Goal: Task Accomplishment & Management: Use online tool/utility

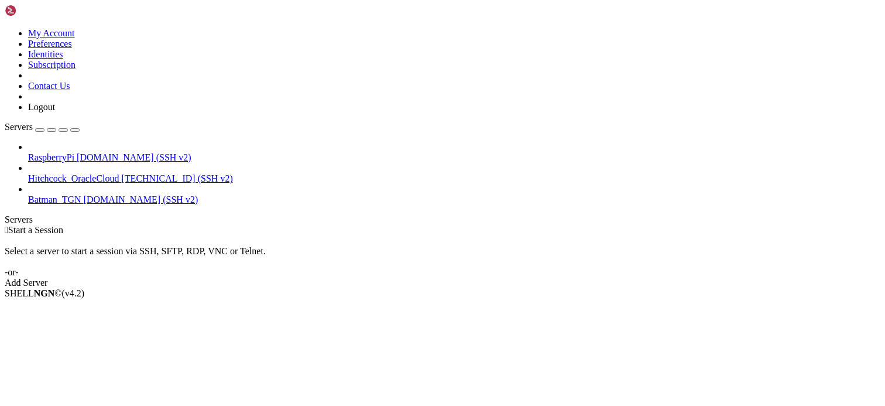
click at [433, 299] on div "SHELL NGN © (v 4.2 )" at bounding box center [443, 293] width 876 height 11
click at [321, 225] on div " Start a Session Select a server to start a session via SSH, SFTP, RDP, VNC or…" at bounding box center [443, 256] width 876 height 63
click at [876, 225] on div " Start a Session Select a server to start a session via SSH, SFTP, RDP, VNC or…" at bounding box center [443, 256] width 876 height 63
click at [638, 225] on div " Start a Session Select a server to start a session via SSH, SFTP, RDP, VNC or…" at bounding box center [443, 256] width 876 height 63
click at [256, 235] on div "Select a server to start a session via SSH, SFTP, RDP, VNC or Telnet. -or-" at bounding box center [443, 256] width 876 height 42
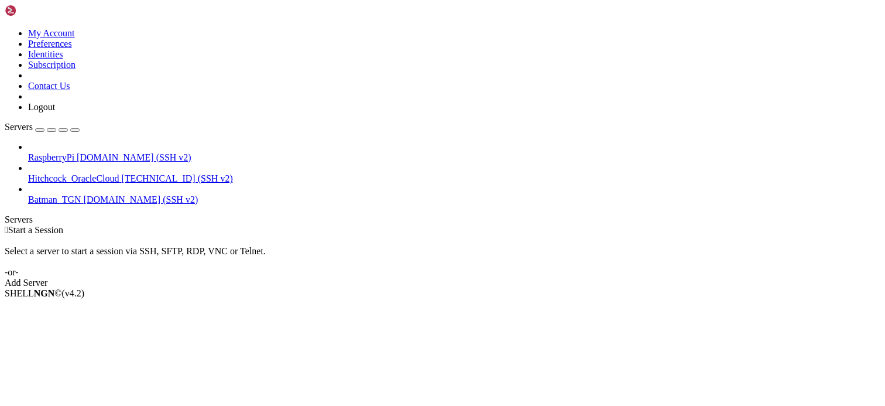
click at [372, 299] on div "SHELL NGN © (v 4.2 )" at bounding box center [443, 293] width 876 height 11
click at [341, 225] on div " Start a Session Select a server to start a session via SSH, SFTP, RDP, VNC or…" at bounding box center [443, 256] width 876 height 63
click at [74, 152] on span "RaspberryPi" at bounding box center [51, 157] width 46 height 10
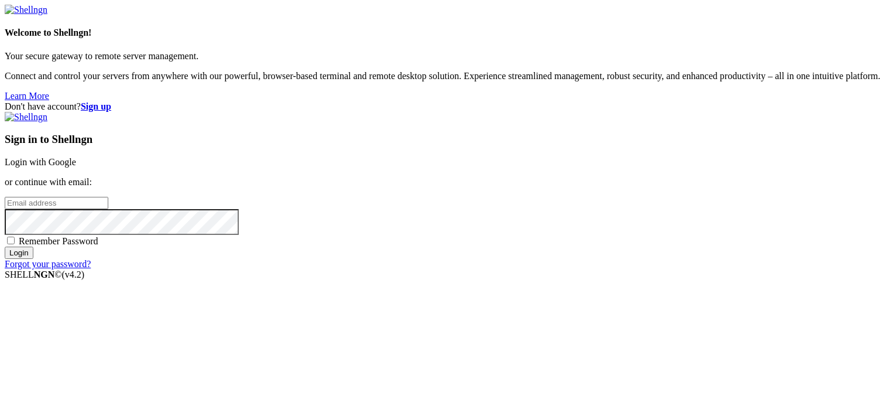
click at [76, 157] on link "Login with Google" at bounding box center [40, 162] width 71 height 10
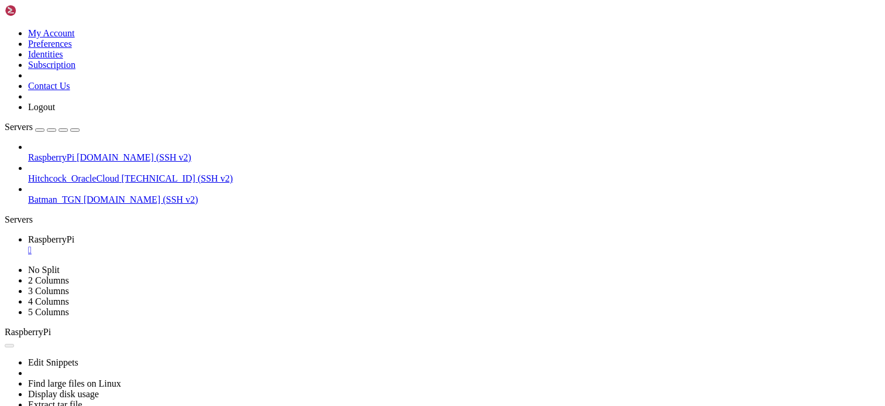
scroll to position [189, 0]
click at [223, 245] on div "" at bounding box center [454, 250] width 852 height 11
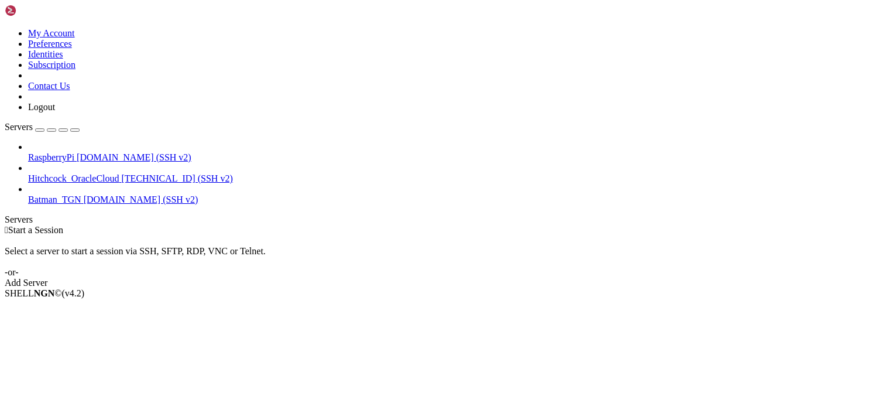
click at [869, 225] on div " Start a Session Select a server to start a session via SSH, SFTP, RDP, VNC or…" at bounding box center [443, 256] width 876 height 63
click at [452, 299] on div "SHELL NGN © (v 4.2 )" at bounding box center [443, 293] width 876 height 11
click at [303, 225] on div " Start a Session Select a server to start a session via SSH, SFTP, RDP, VNC or…" at bounding box center [443, 256] width 876 height 63
click at [857, 225] on div " Start a Session Select a server to start a session via SSH, SFTP, RDP, VNC or…" at bounding box center [443, 256] width 876 height 63
click at [74, 152] on span "RaspberryPi" at bounding box center [51, 157] width 46 height 10
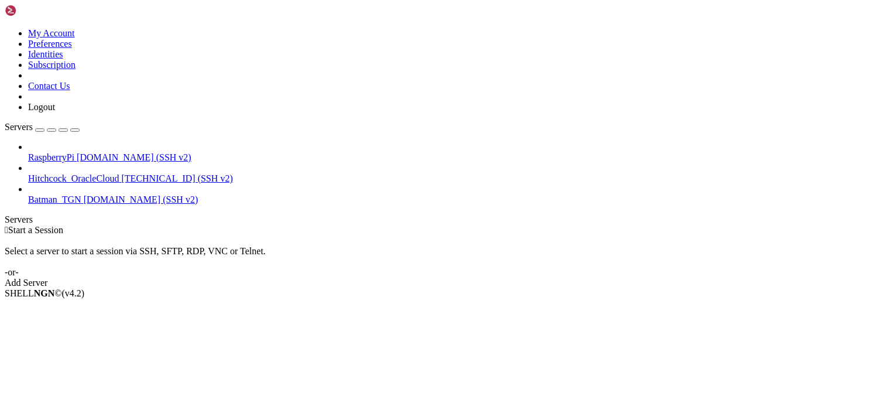
click at [74, 152] on span "RaspberryPi" at bounding box center [51, 157] width 46 height 10
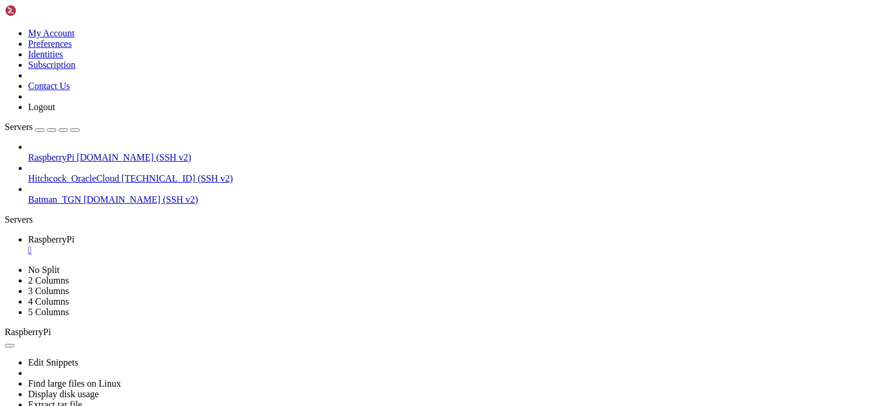
scroll to position [56, 0]
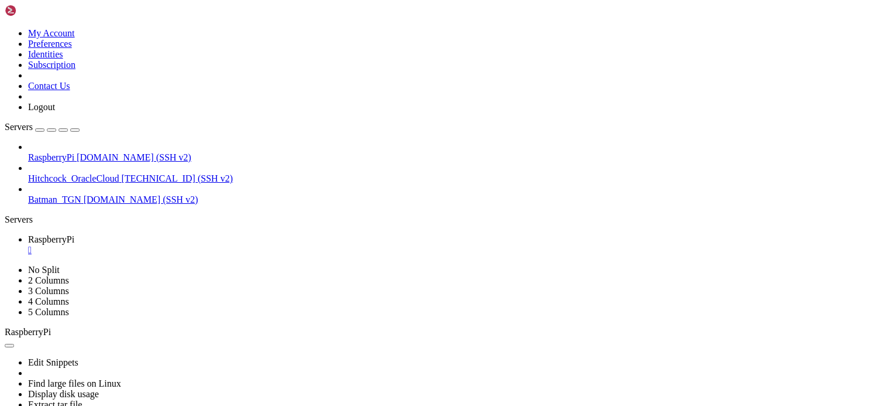
click at [218, 245] on div "" at bounding box center [454, 250] width 852 height 11
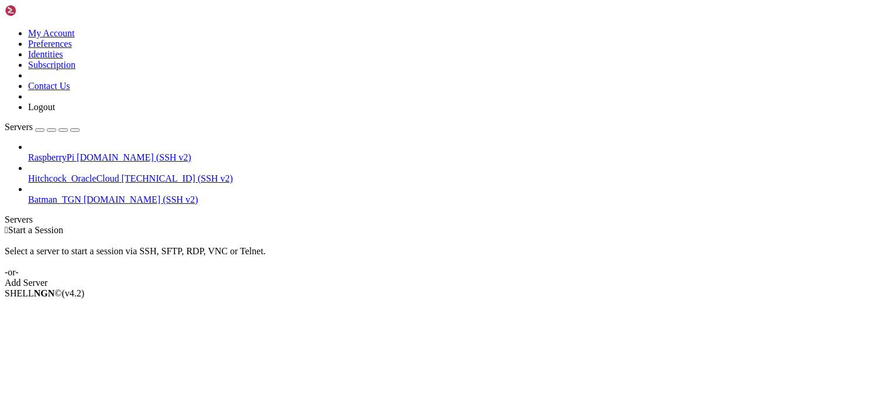
click at [281, 235] on div "Select a server to start a session via SSH, SFTP, RDP, VNC or Telnet. -or-" at bounding box center [443, 256] width 876 height 42
click at [267, 225] on div " Start a Session" at bounding box center [443, 230] width 876 height 11
drag, startPoint x: 283, startPoint y: 107, endPoint x: 273, endPoint y: 104, distance: 10.9
click at [283, 225] on div " Start a Session" at bounding box center [443, 230] width 876 height 11
click at [28, 152] on icon at bounding box center [28, 152] width 0 height 0
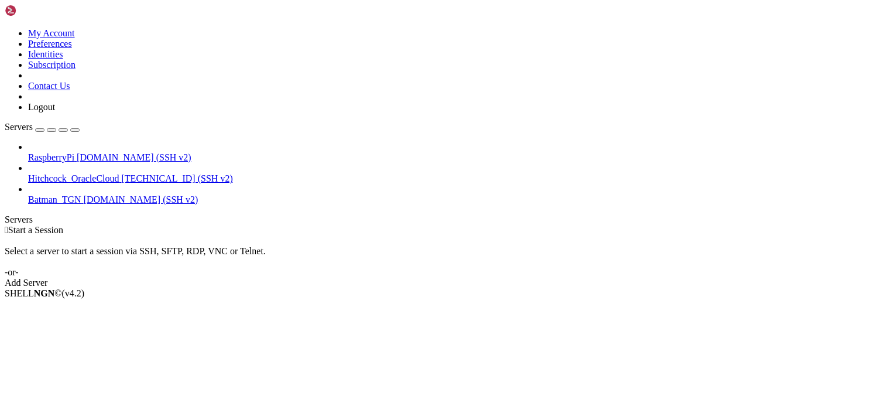
click at [28, 152] on icon at bounding box center [28, 152] width 0 height 0
click at [84, 152] on span "[DOMAIN_NAME] (SSH v2)" at bounding box center [134, 157] width 115 height 10
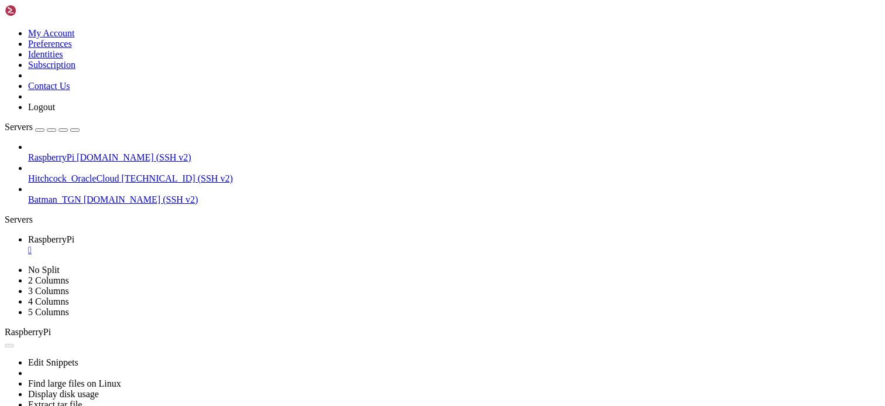
scroll to position [0, 0]
drag, startPoint x: 347, startPoint y: 582, endPoint x: 428, endPoint y: 589, distance: 81.7
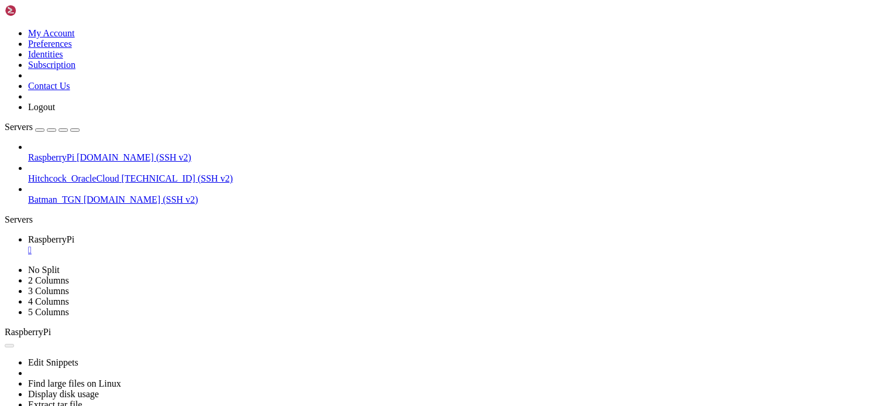
click at [227, 245] on div "" at bounding box center [454, 250] width 852 height 11
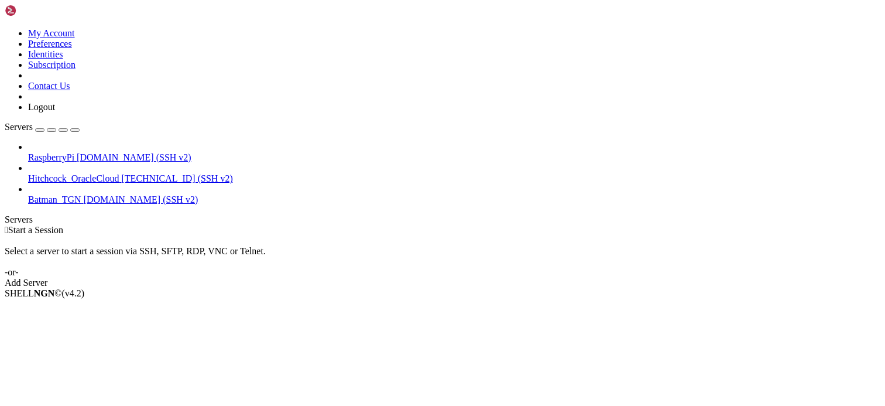
click at [466, 225] on div " Start a Session Select a server to start a session via SSH, SFTP, RDP, VNC or…" at bounding box center [443, 256] width 876 height 63
click at [438, 225] on div " Start a Session Select a server to start a session via SSH, SFTP, RDP, VNC or…" at bounding box center [443, 256] width 876 height 63
drag, startPoint x: 396, startPoint y: 13, endPoint x: 371, endPoint y: 13, distance: 25.8
click at [396, 225] on div " Start a Session Select a server to start a session via SSH, SFTP, RDP, VNC or…" at bounding box center [443, 256] width 876 height 63
click at [232, 299] on div "SHELL NGN © (v 4.2 )" at bounding box center [443, 293] width 876 height 11
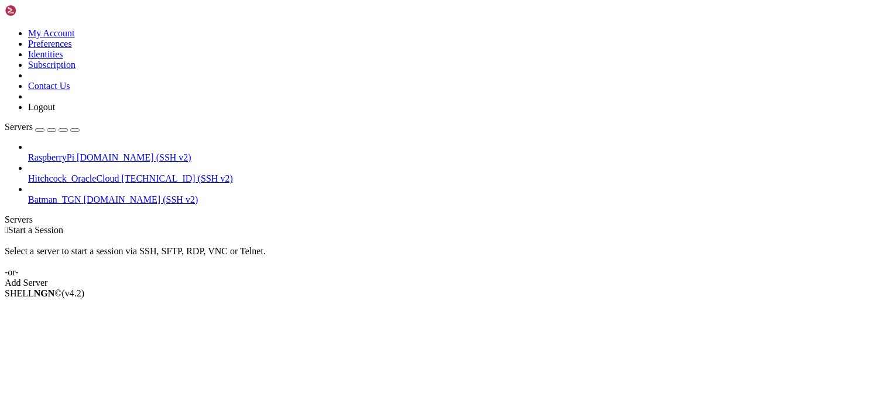
click at [349, 235] on div "Select a server to start a session via SSH, SFTP, RDP, VNC or Telnet. -or-" at bounding box center [443, 256] width 876 height 42
click at [28, 152] on icon at bounding box center [28, 152] width 0 height 0
click at [74, 152] on span "RaspberryPi" at bounding box center [51, 157] width 46 height 10
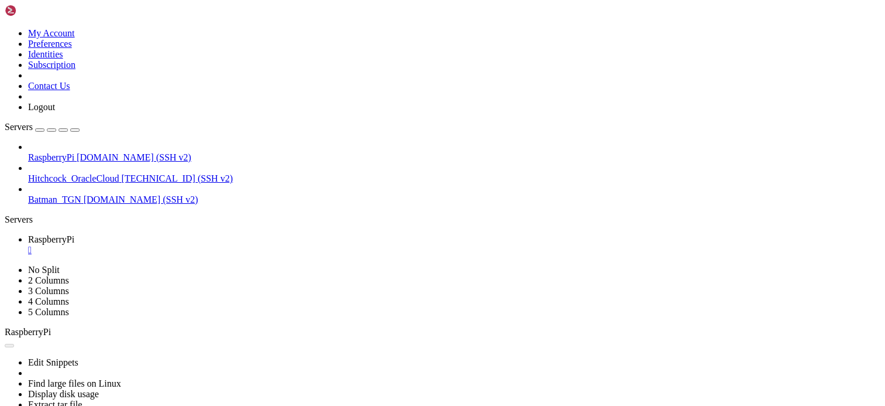
scroll to position [0, 0]
click at [224, 245] on div "" at bounding box center [454, 250] width 852 height 11
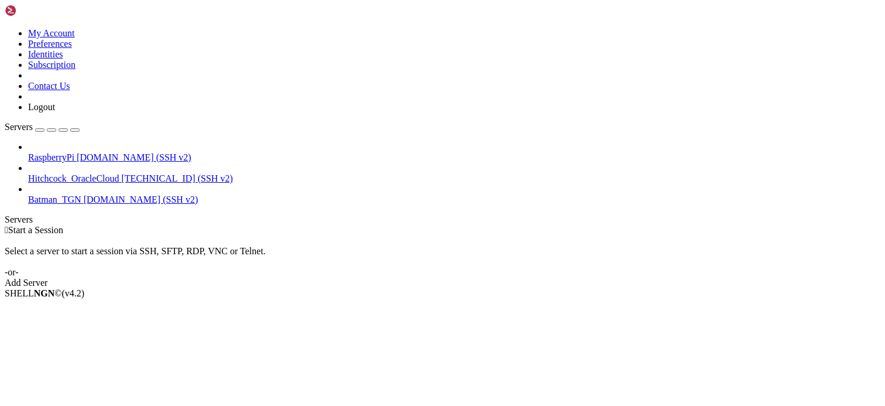
click at [410, 235] on div "Select a server to start a session via SSH, SFTP, RDP, VNC or Telnet. -or-" at bounding box center [443, 256] width 876 height 42
click at [498, 299] on div "SHELL NGN © (v 4.2 )" at bounding box center [443, 293] width 876 height 11
click at [104, 152] on span "[DOMAIN_NAME] (SSH v2)" at bounding box center [134, 157] width 115 height 10
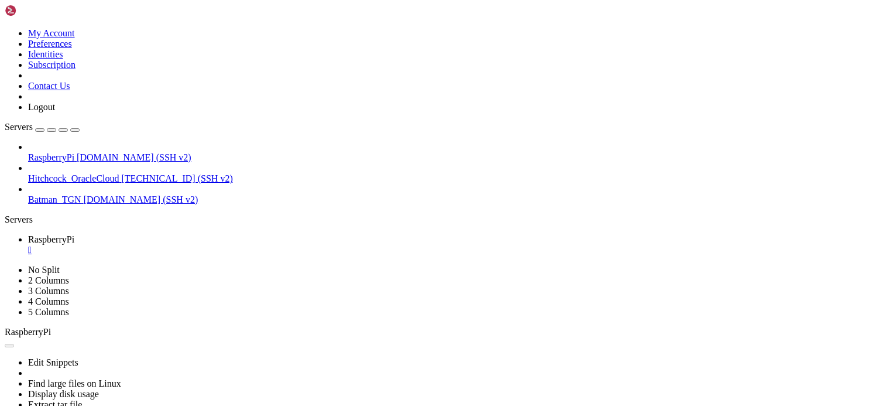
scroll to position [0, 0]
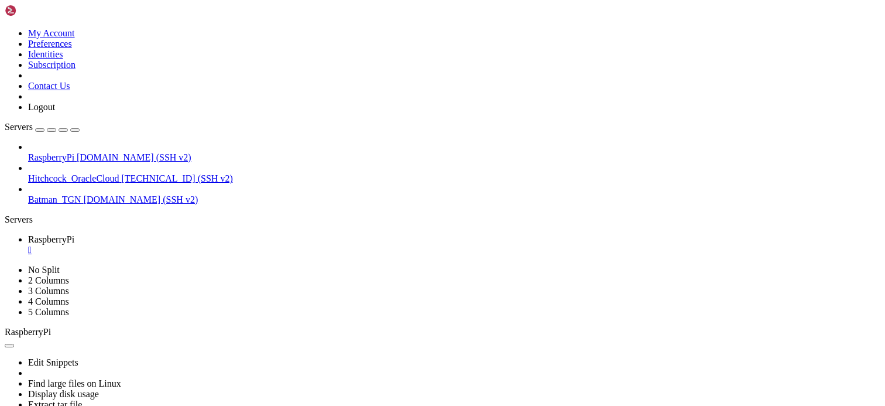
scroll to position [222, 0]
drag, startPoint x: 499, startPoint y: 478, endPoint x: 462, endPoint y: 478, distance: 36.9
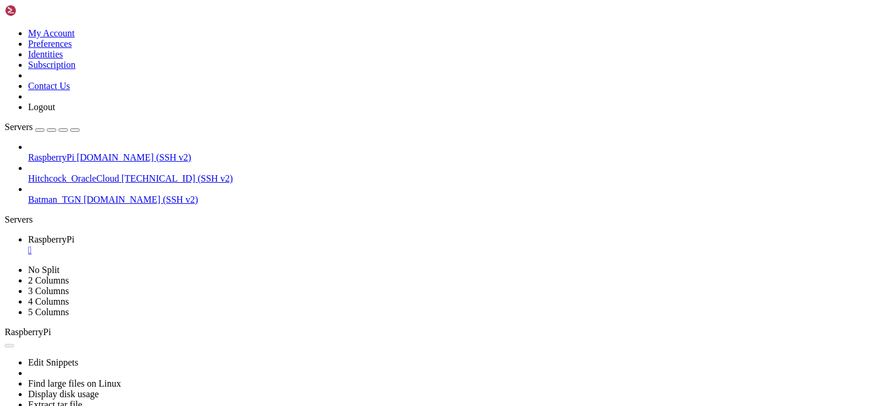
click at [222, 245] on div "" at bounding box center [454, 250] width 852 height 11
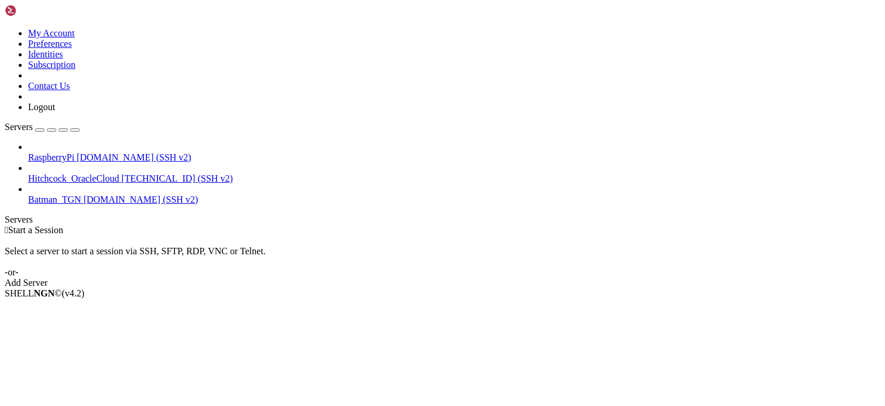
click at [74, 152] on span "RaspberryPi" at bounding box center [51, 157] width 46 height 10
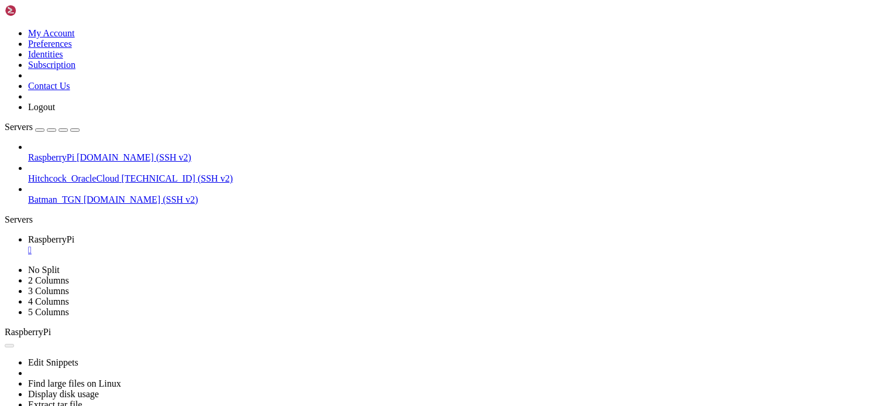
scroll to position [0, 0]
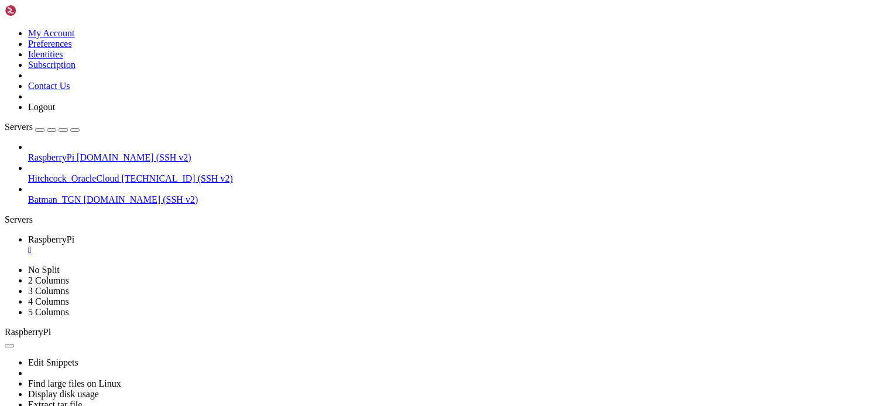
scroll to position [489, 0]
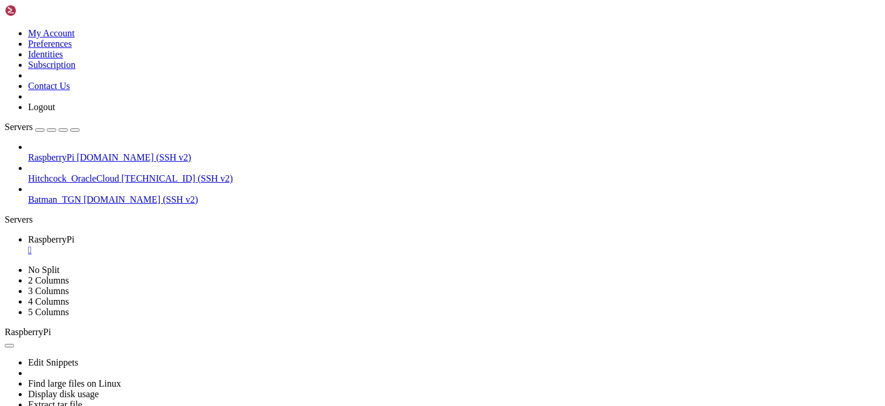
drag, startPoint x: 286, startPoint y: 614, endPoint x: 310, endPoint y: 618, distance: 24.3
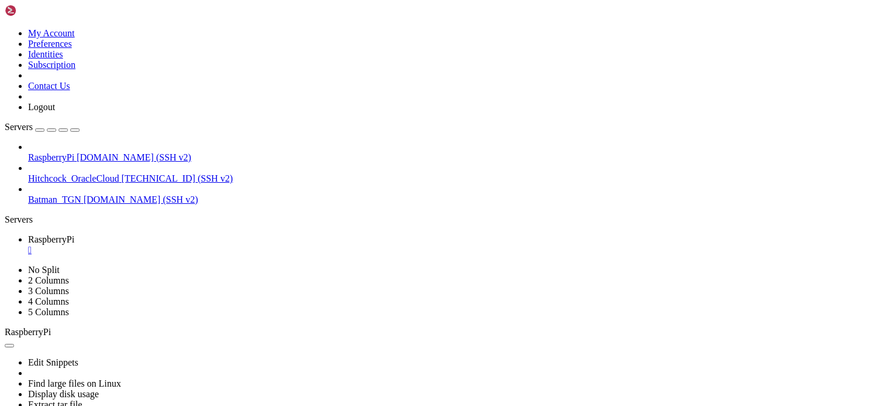
scroll to position [2469, 0]
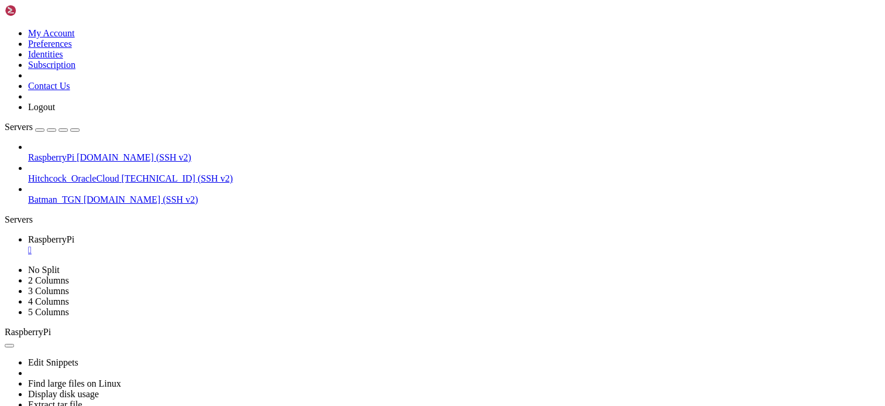
scroll to position [3737, 0]
drag, startPoint x: 9, startPoint y: 572, endPoint x: 239, endPoint y: 579, distance: 230.1
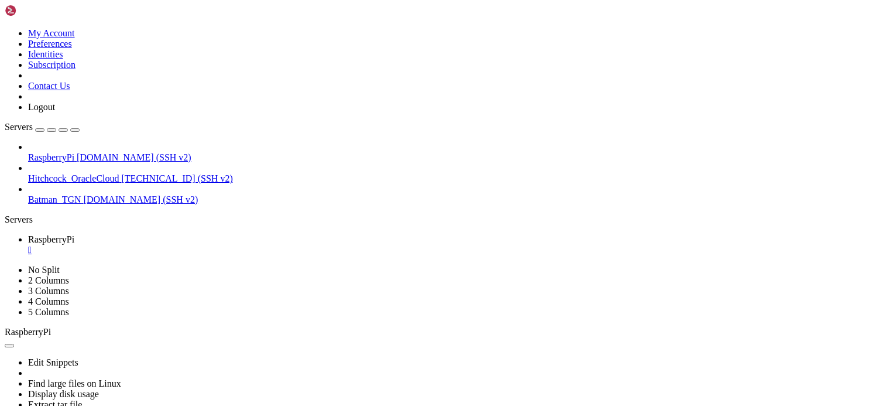
copy x-row "server [DOMAIN_NAME] iburst nts"
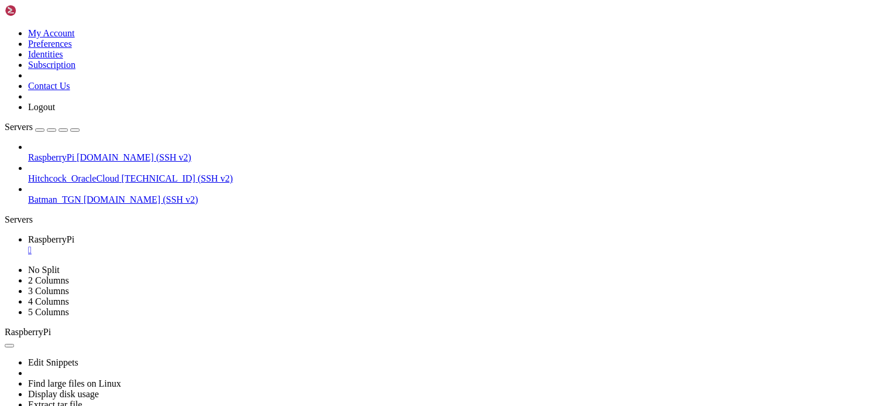
copy span "162.159.200.123"
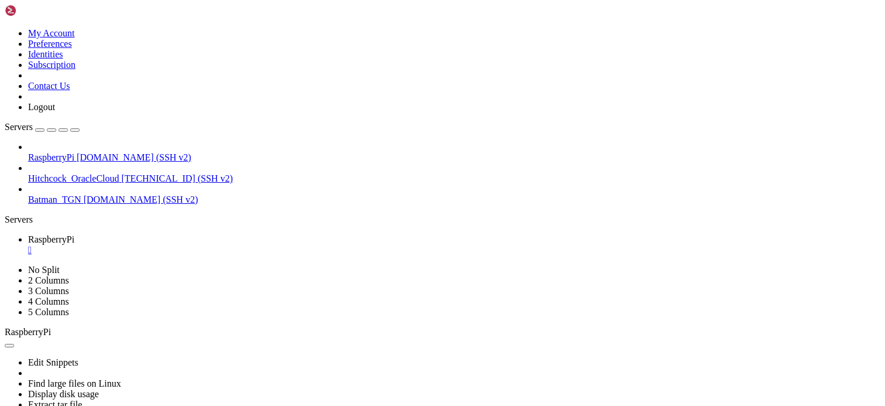
drag, startPoint x: 15, startPoint y: 521, endPoint x: 202, endPoint y: 520, distance: 186.7
copy x-row "server time.euro.apple.com iburst"
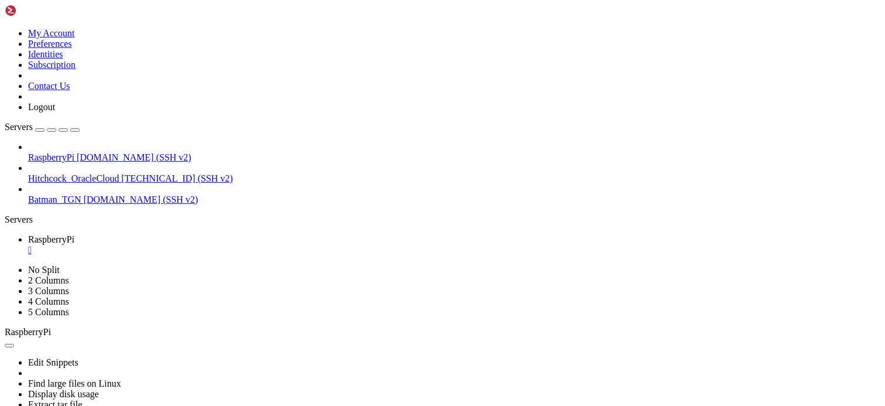
drag, startPoint x: 133, startPoint y: 642, endPoint x: 189, endPoint y: 640, distance: 56.2
copy span "1759845721"
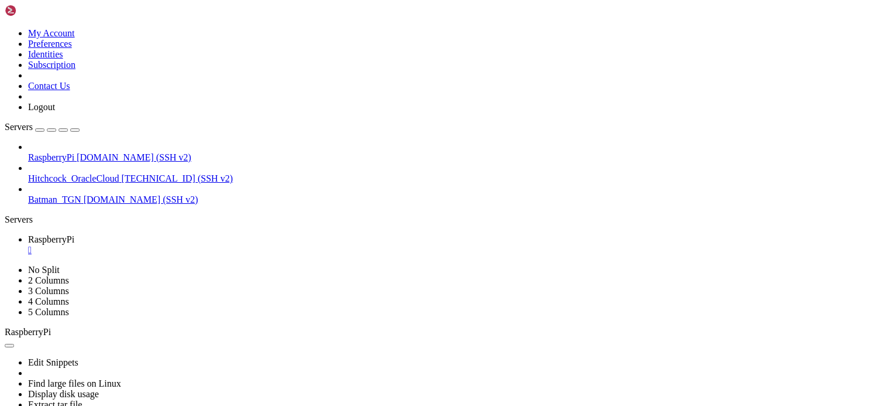
click at [224, 245] on div "" at bounding box center [454, 250] width 852 height 11
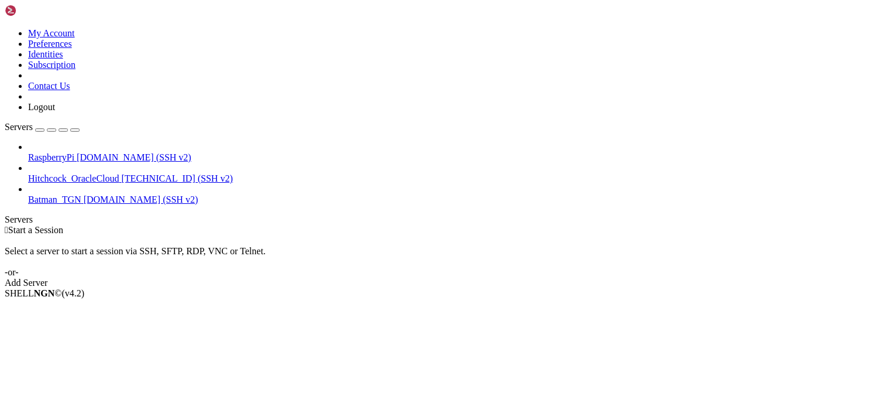
click at [117, 152] on span "[DOMAIN_NAME] (SSH v2)" at bounding box center [134, 157] width 115 height 10
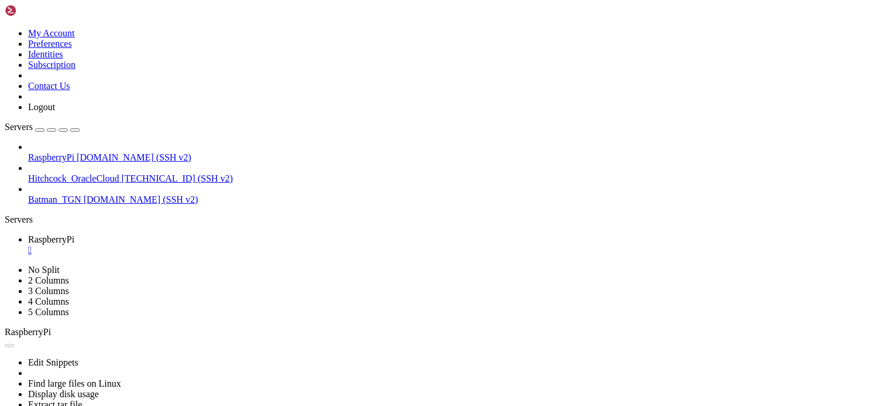
scroll to position [0, 0]
click at [225, 245] on div "" at bounding box center [454, 250] width 852 height 11
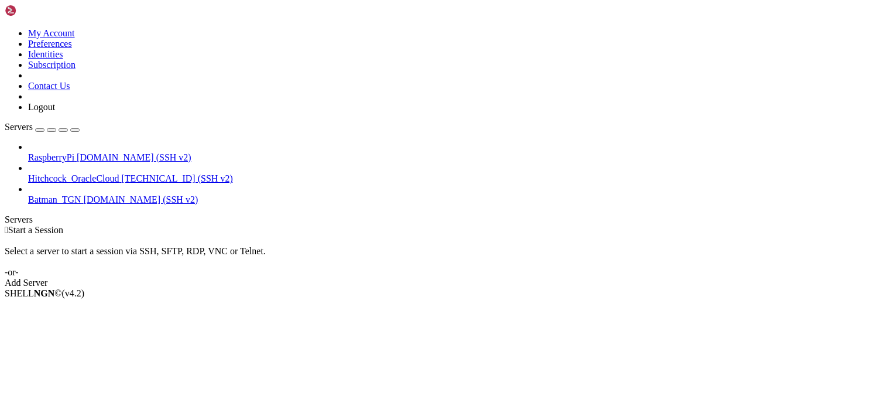
drag, startPoint x: 366, startPoint y: 100, endPoint x: 238, endPoint y: 100, distance: 127.6
click at [366, 225] on div " Start a Session Select a server to start a session via SSH, SFTP, RDP, VNC or…" at bounding box center [443, 256] width 876 height 63
click at [111, 173] on span "Hitchcock_OracleCloud" at bounding box center [73, 178] width 91 height 10
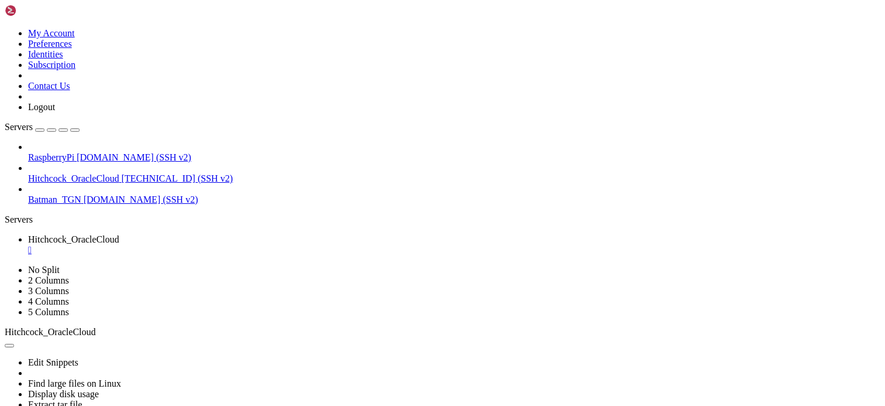
copy span "/etc/dhcp/dhclient-exit-hooks.d/timesyncd"
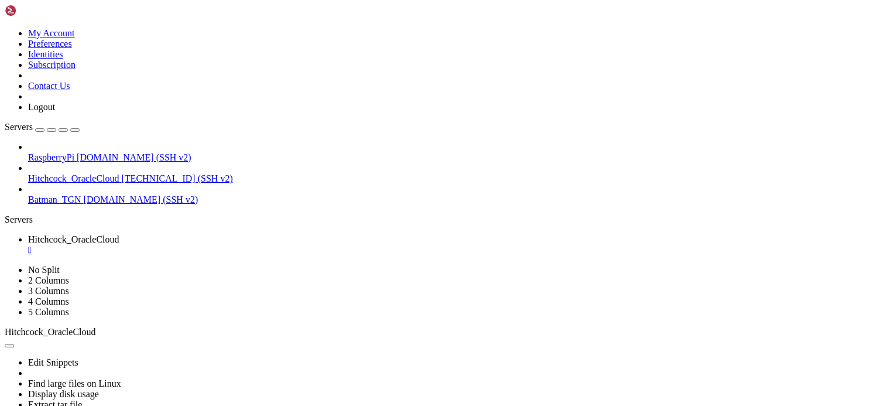
scroll to position [467, 0]
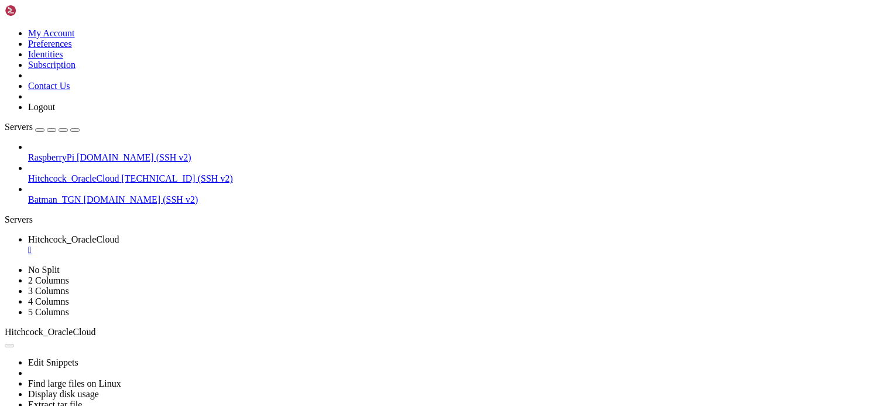
click at [247, 245] on div "" at bounding box center [454, 250] width 852 height 11
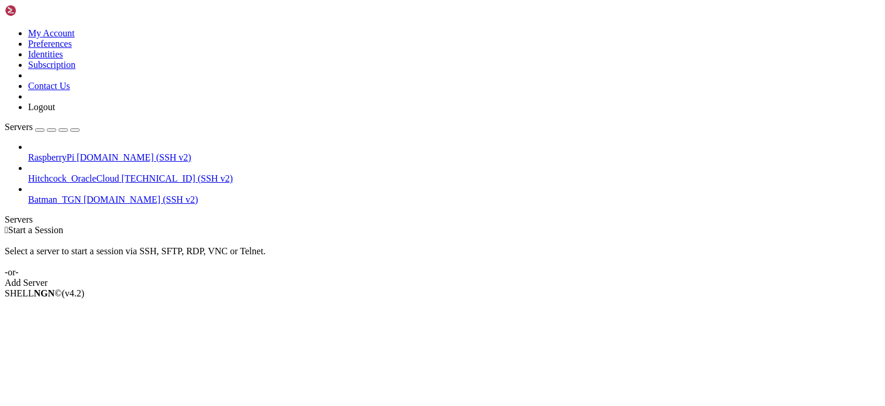
click at [332, 225] on div " Start a Session Select a server to start a session via SSH, SFTP, RDP, VNC or…" at bounding box center [443, 256] width 876 height 63
click at [868, 225] on div " Start a Session Select a server to start a session via SSH, SFTP, RDP, VNC or…" at bounding box center [443, 256] width 876 height 63
